Goal: Register for event/course

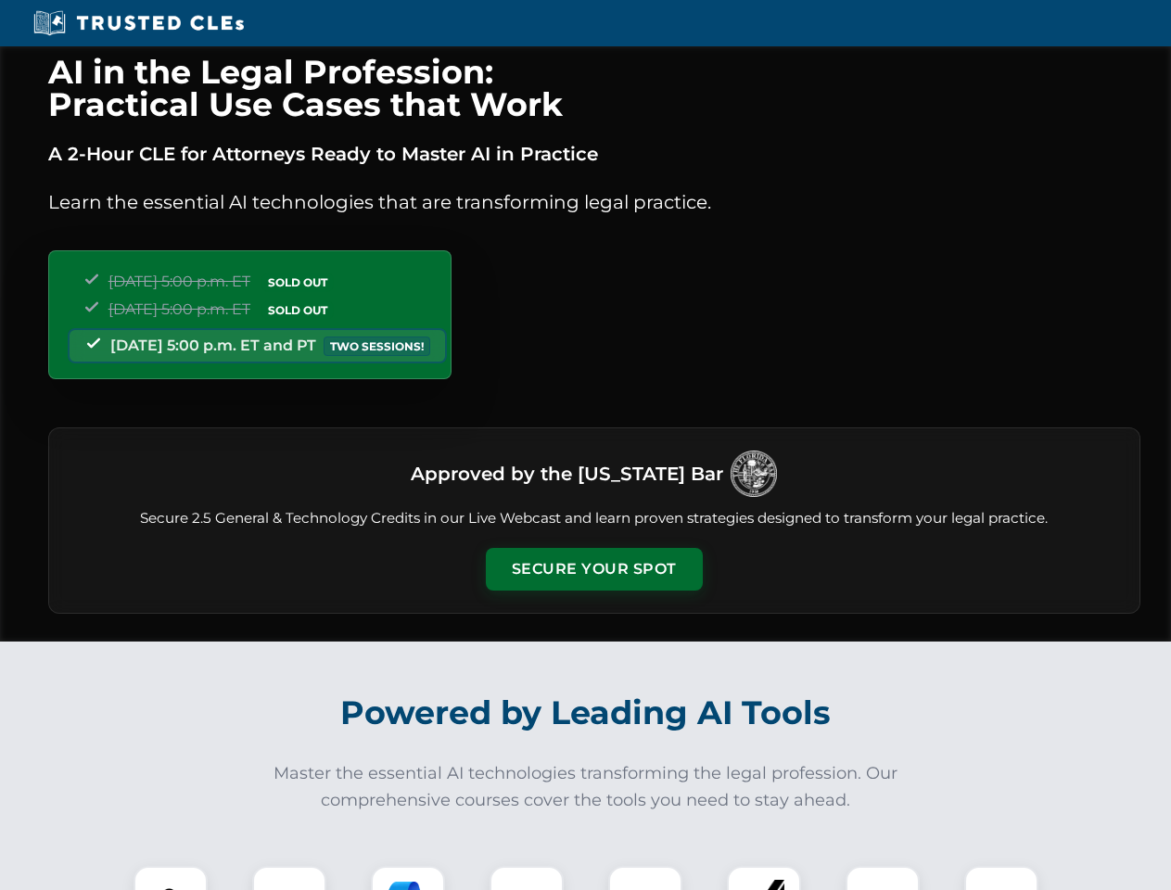
click at [594, 569] on button "Secure Your Spot" at bounding box center [594, 569] width 217 height 43
click at [171, 878] on img at bounding box center [171, 903] width 54 height 54
